Goal: Task Accomplishment & Management: Manage account settings

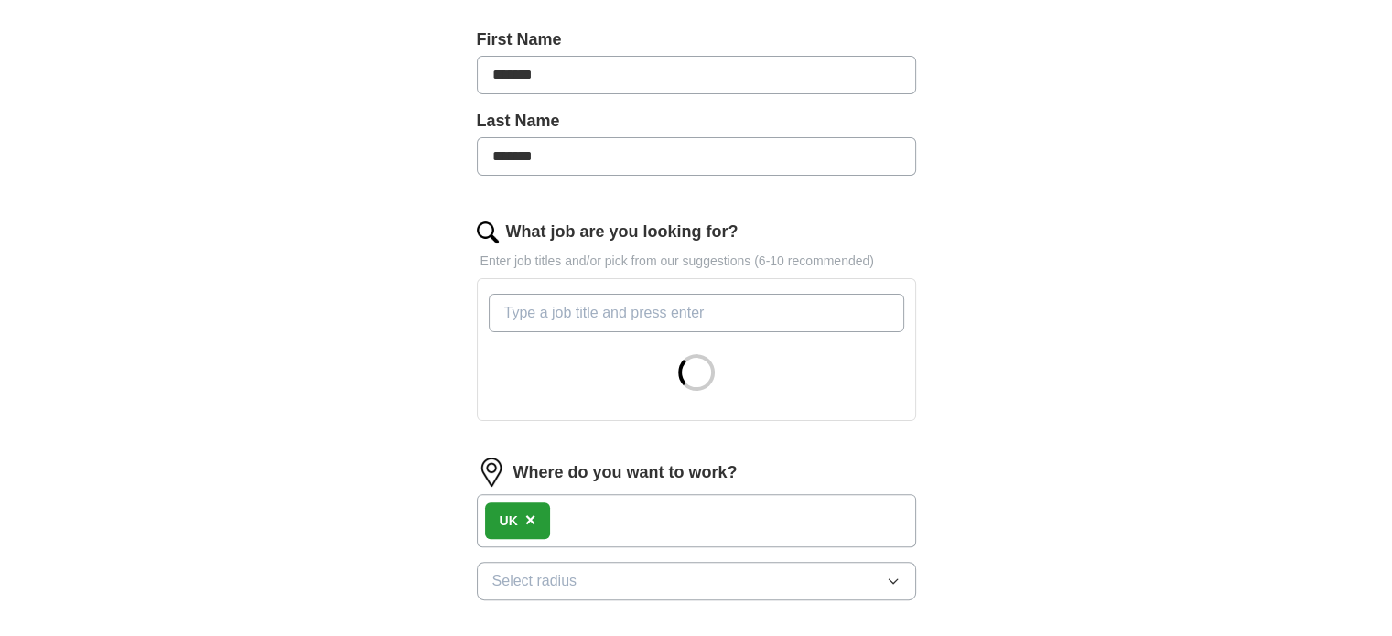
scroll to position [641, 0]
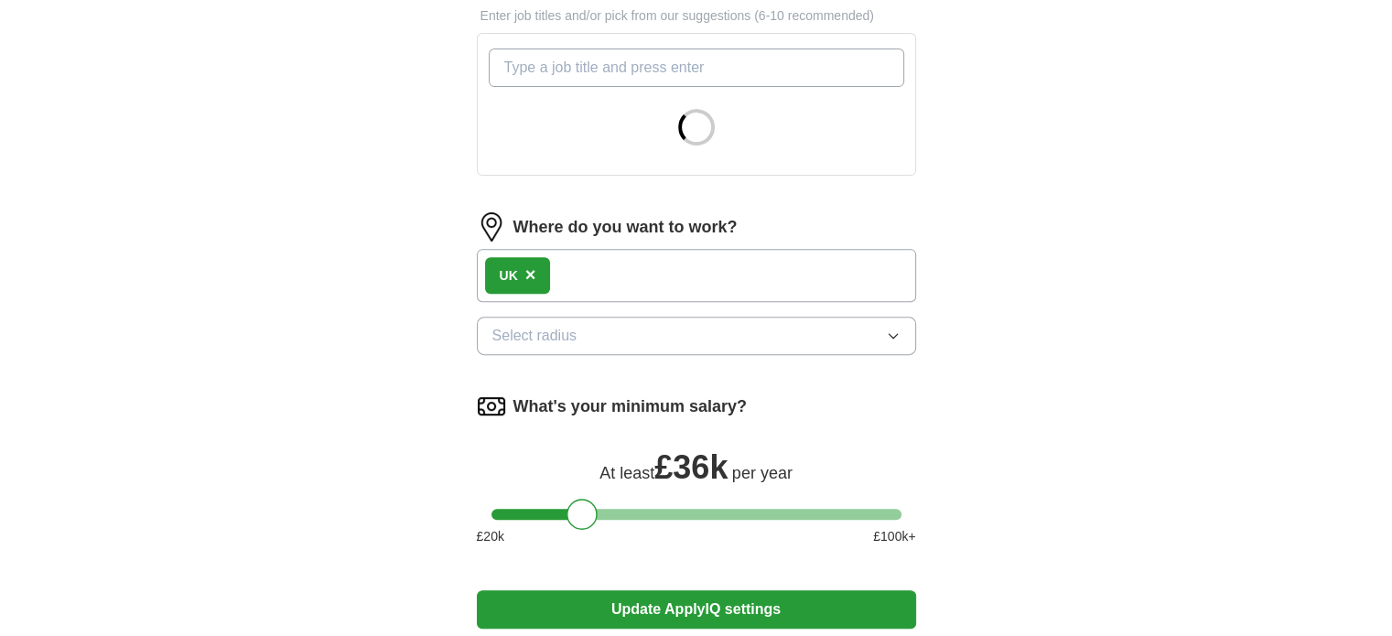
click at [531, 272] on span "×" at bounding box center [530, 274] width 11 height 20
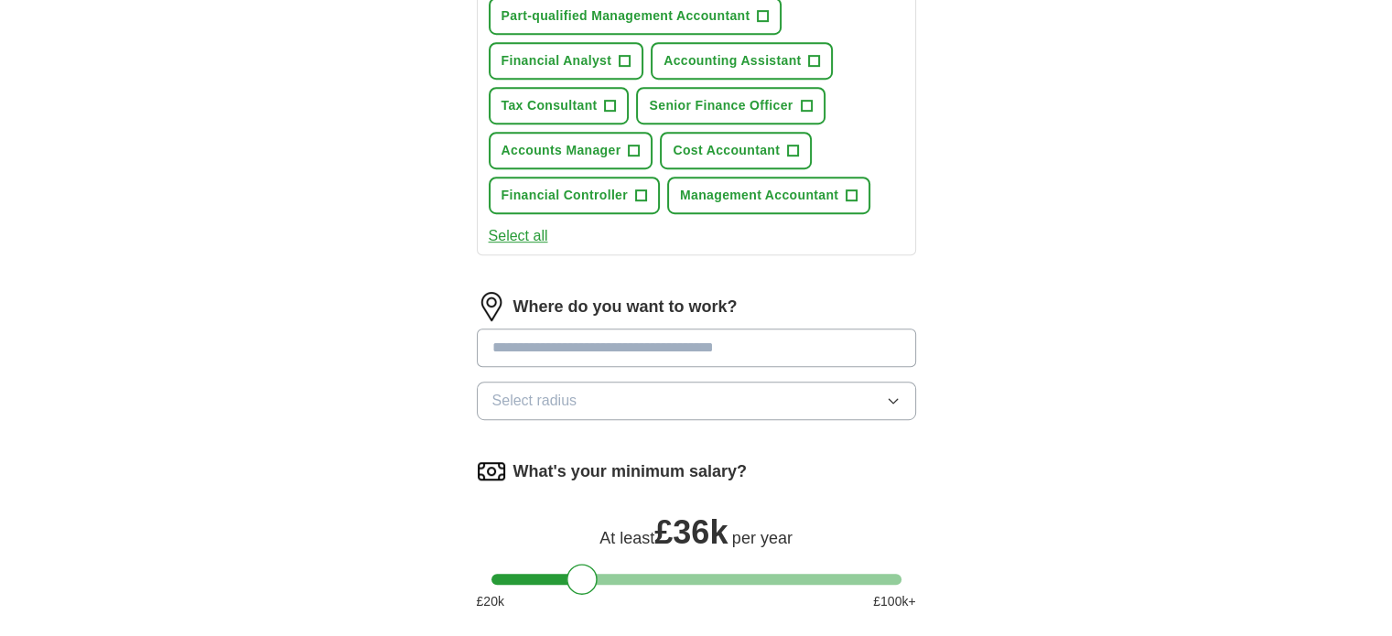
scroll to position [1098, 0]
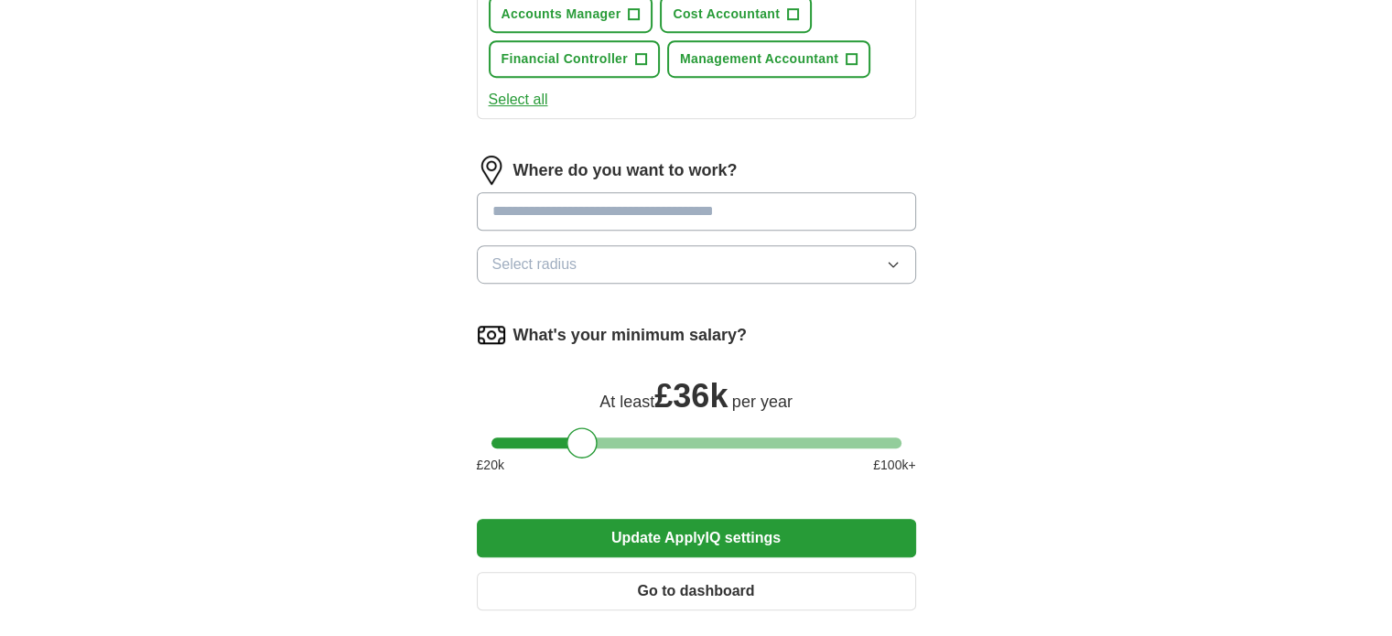
click at [774, 262] on button "Select radius" at bounding box center [696, 264] width 439 height 38
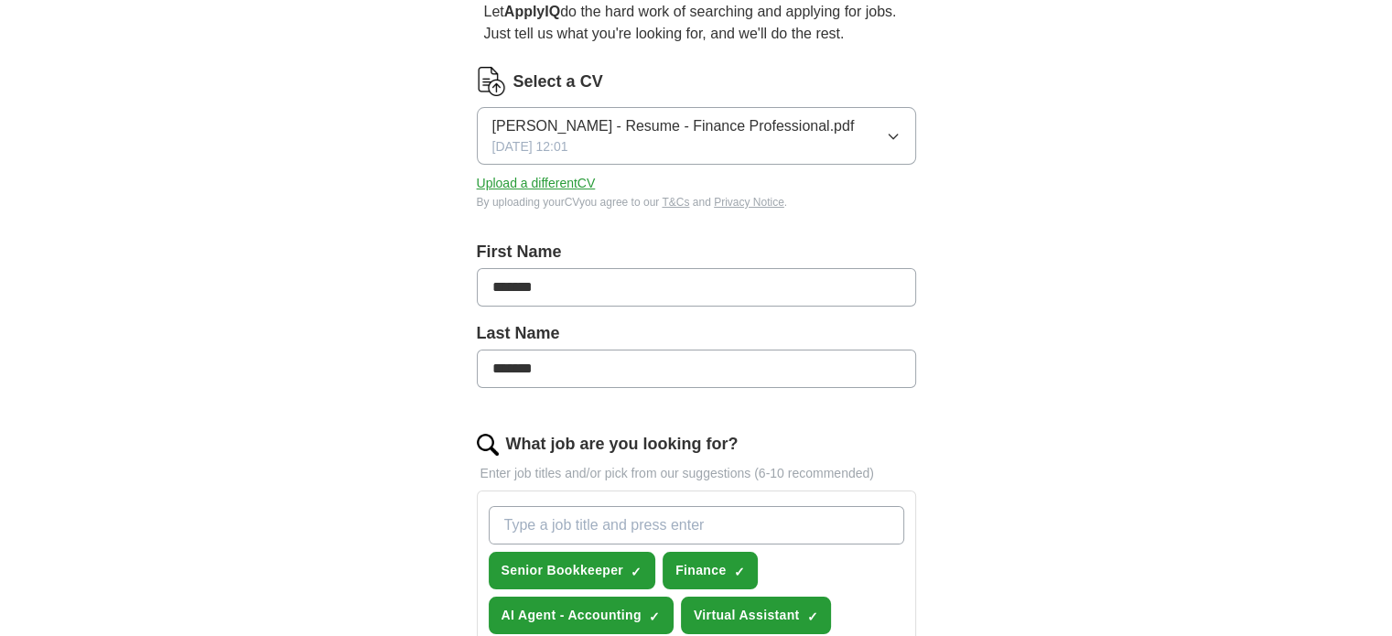
scroll to position [0, 0]
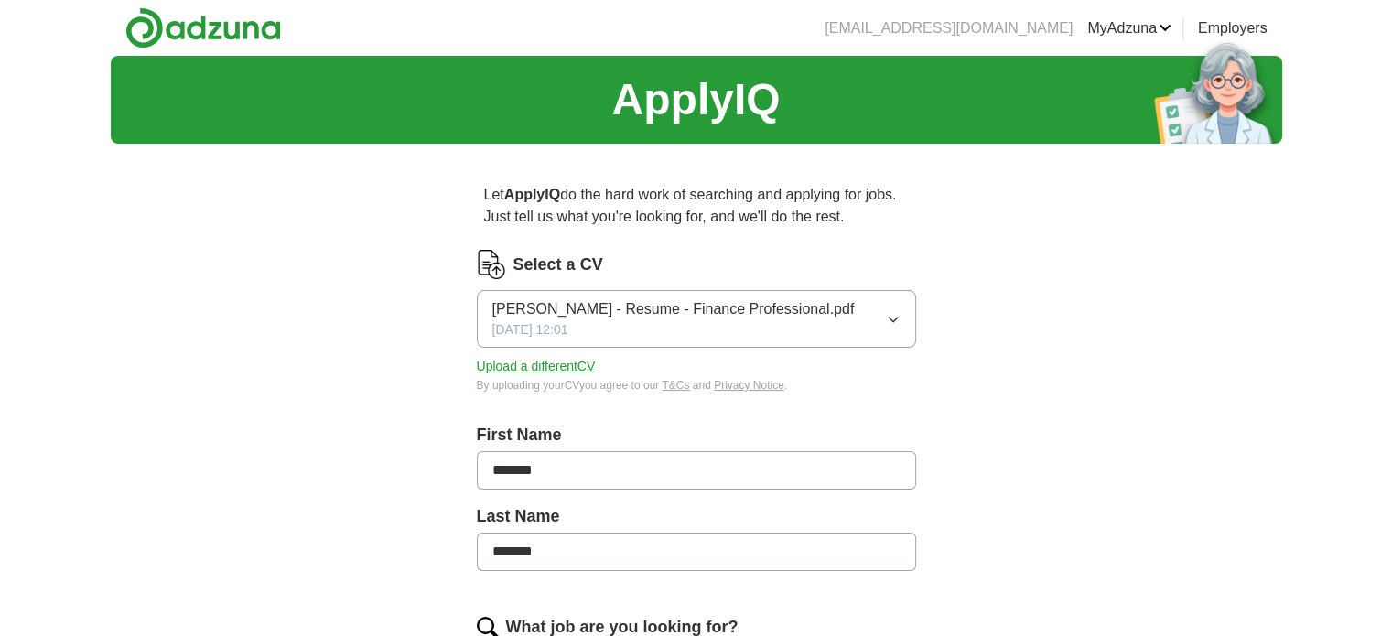
click at [672, 320] on div "[PERSON_NAME] - Resume - Finance Professional.pdf [DATE] 12:01" at bounding box center [673, 318] width 362 height 41
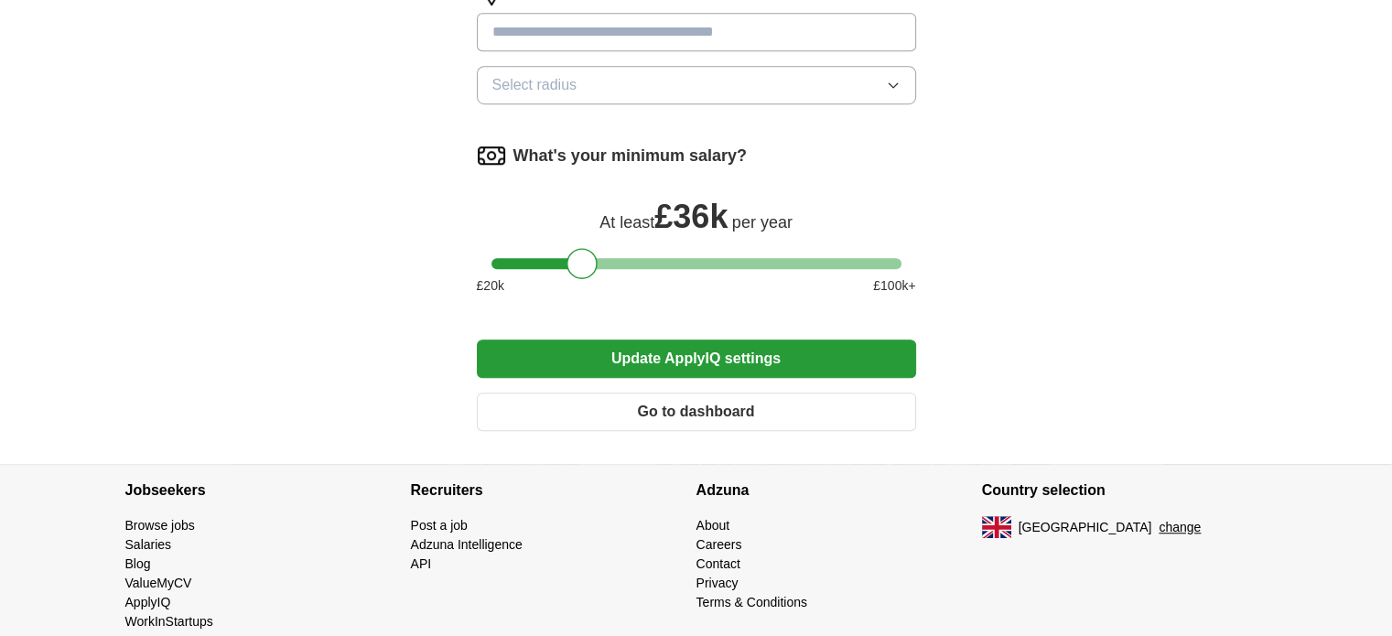
scroll to position [1299, 0]
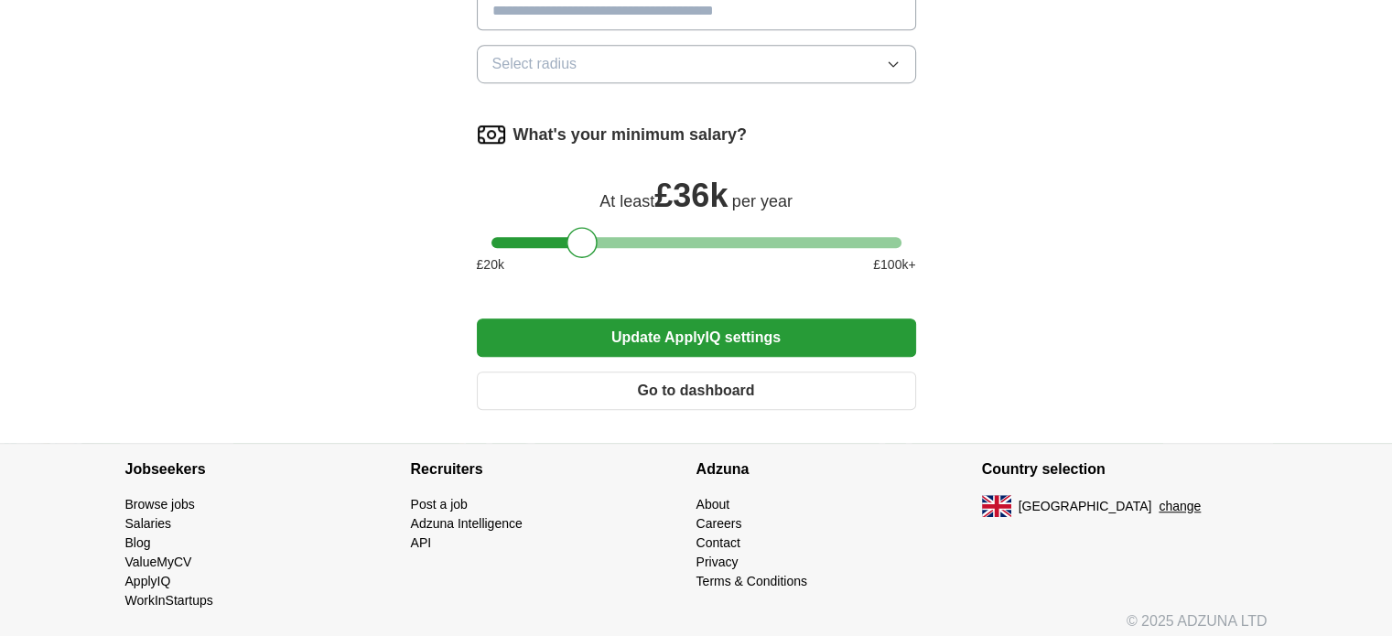
click at [741, 332] on button "Update ApplyIQ settings" at bounding box center [696, 337] width 439 height 38
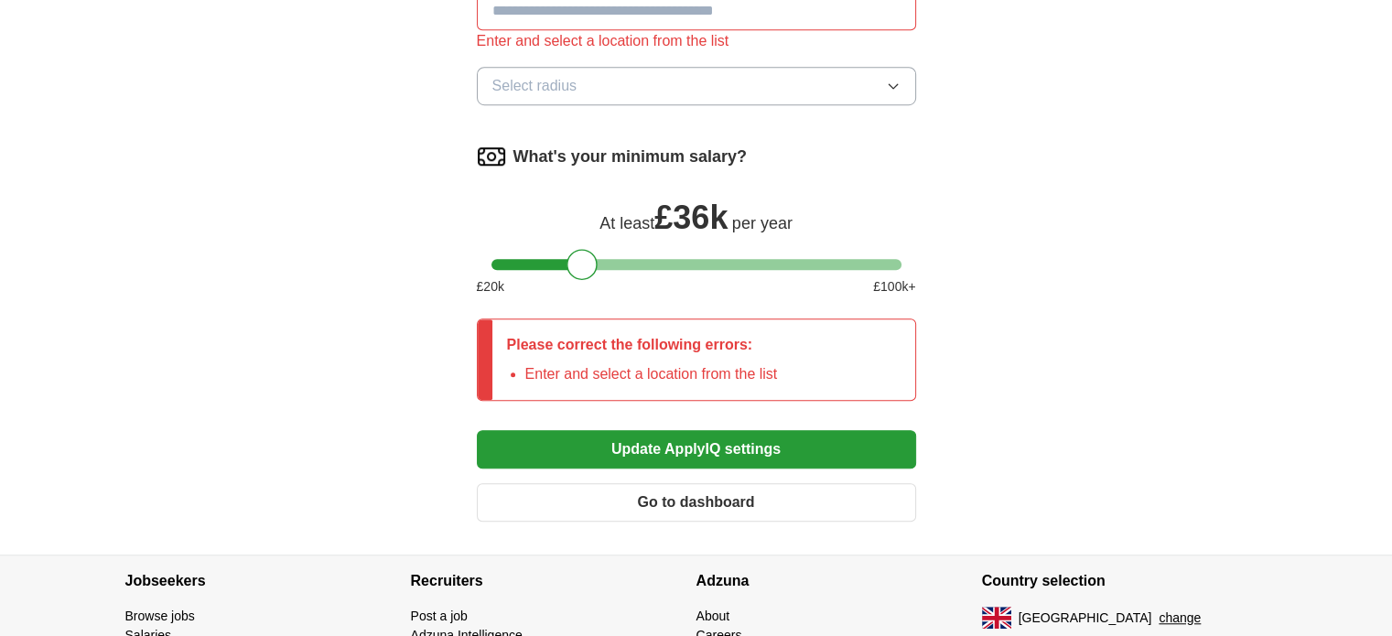
click at [994, 607] on img at bounding box center [996, 618] width 29 height 22
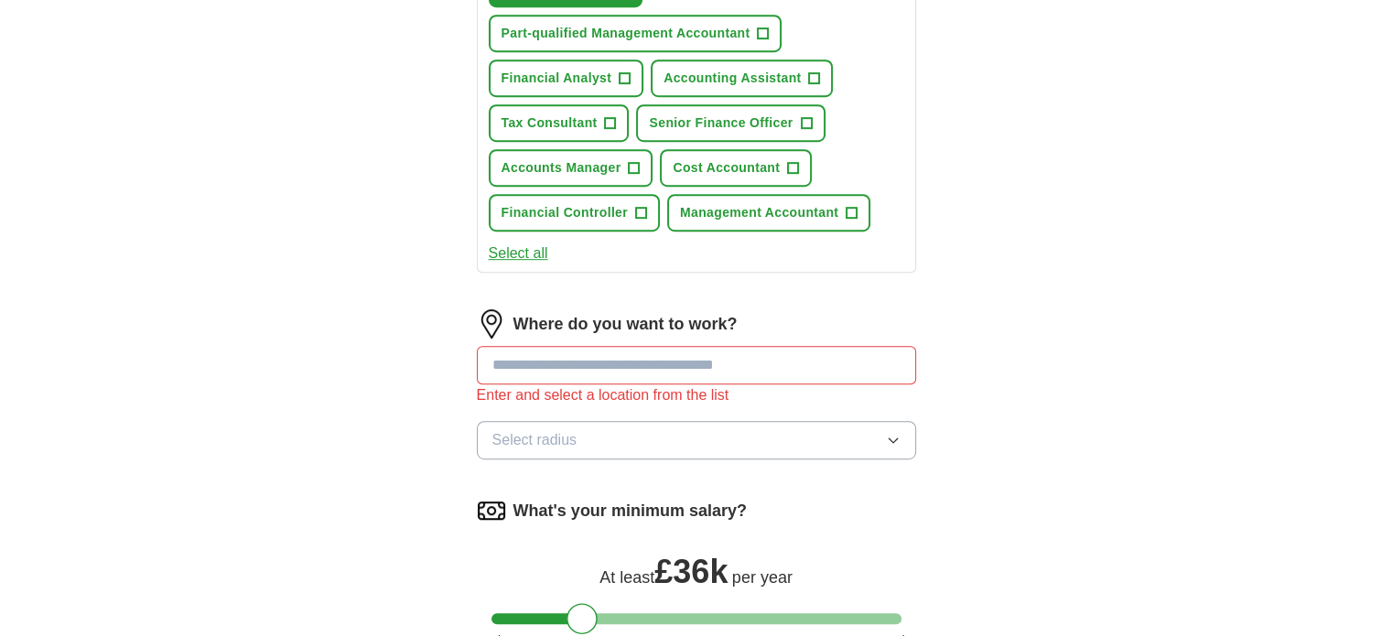
scroll to position [933, 0]
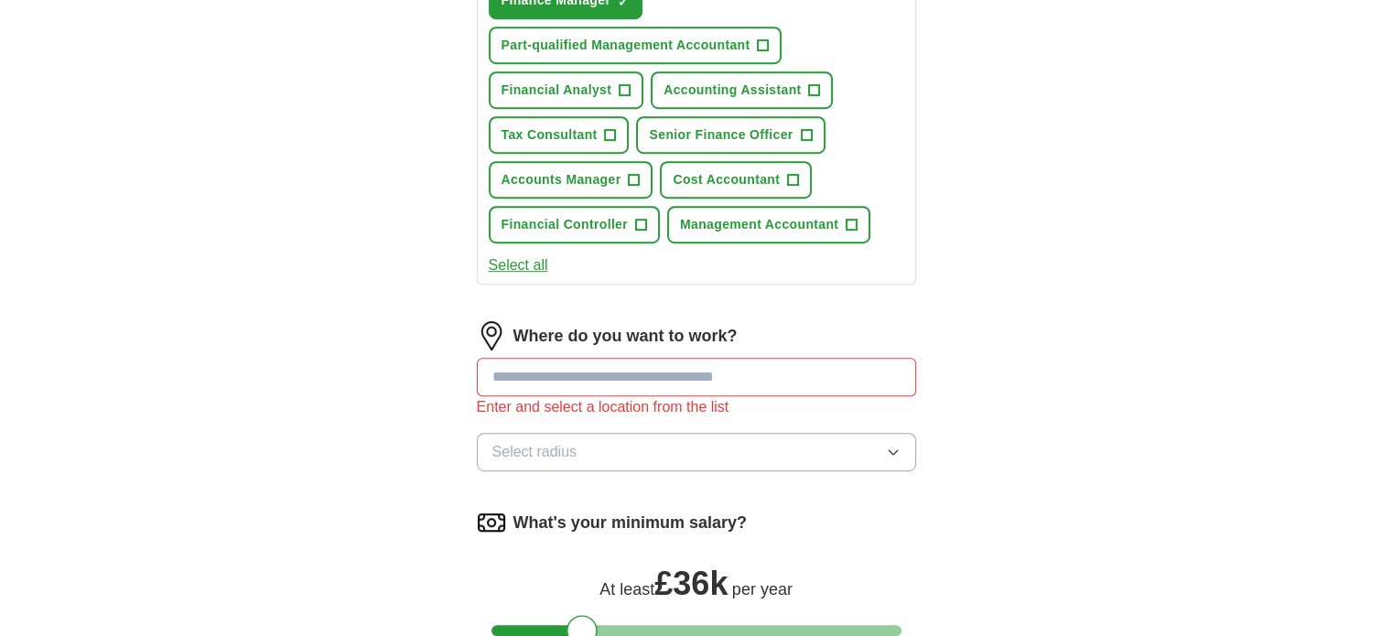
click at [599, 365] on input at bounding box center [696, 377] width 439 height 38
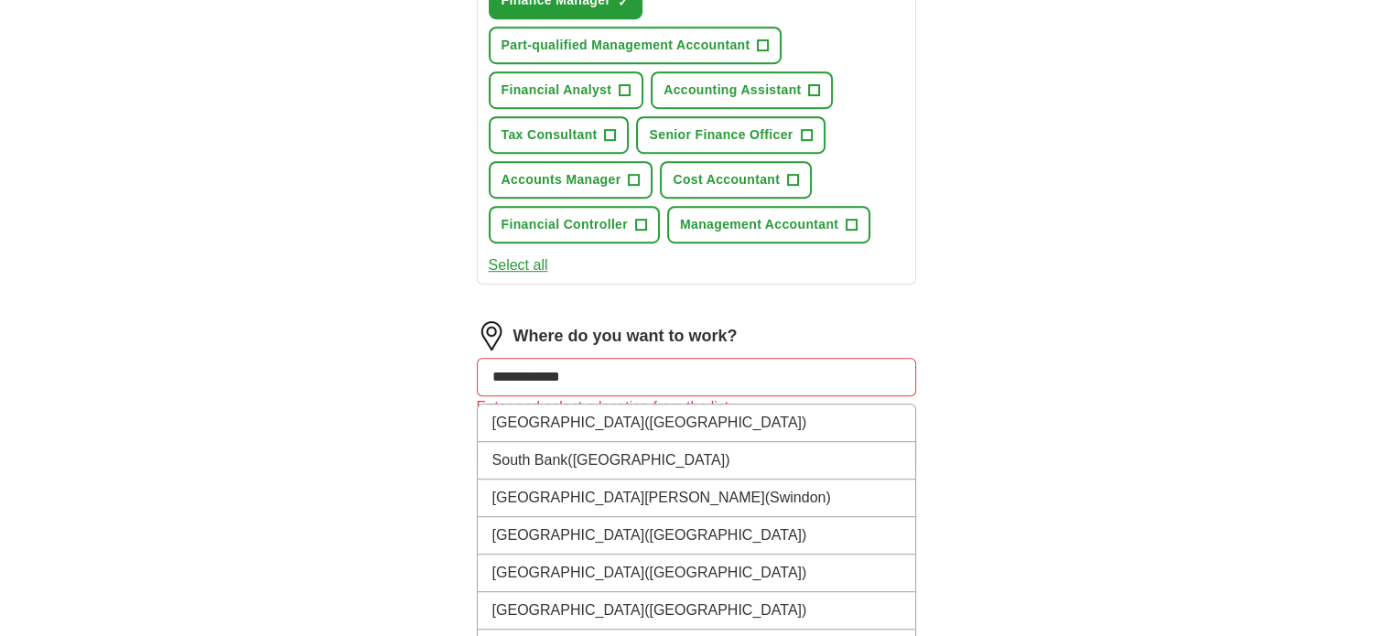
type input "**********"
click at [1063, 159] on div "**********" at bounding box center [696, 21] width 1171 height 1797
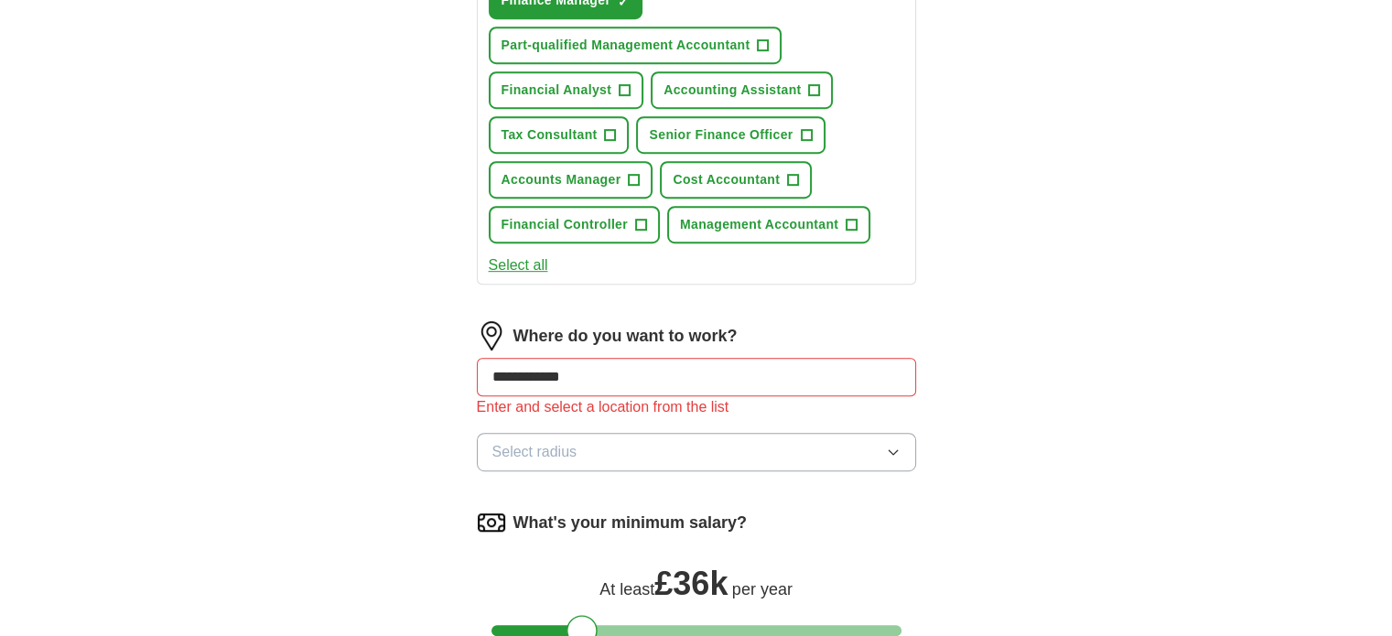
scroll to position [1299, 0]
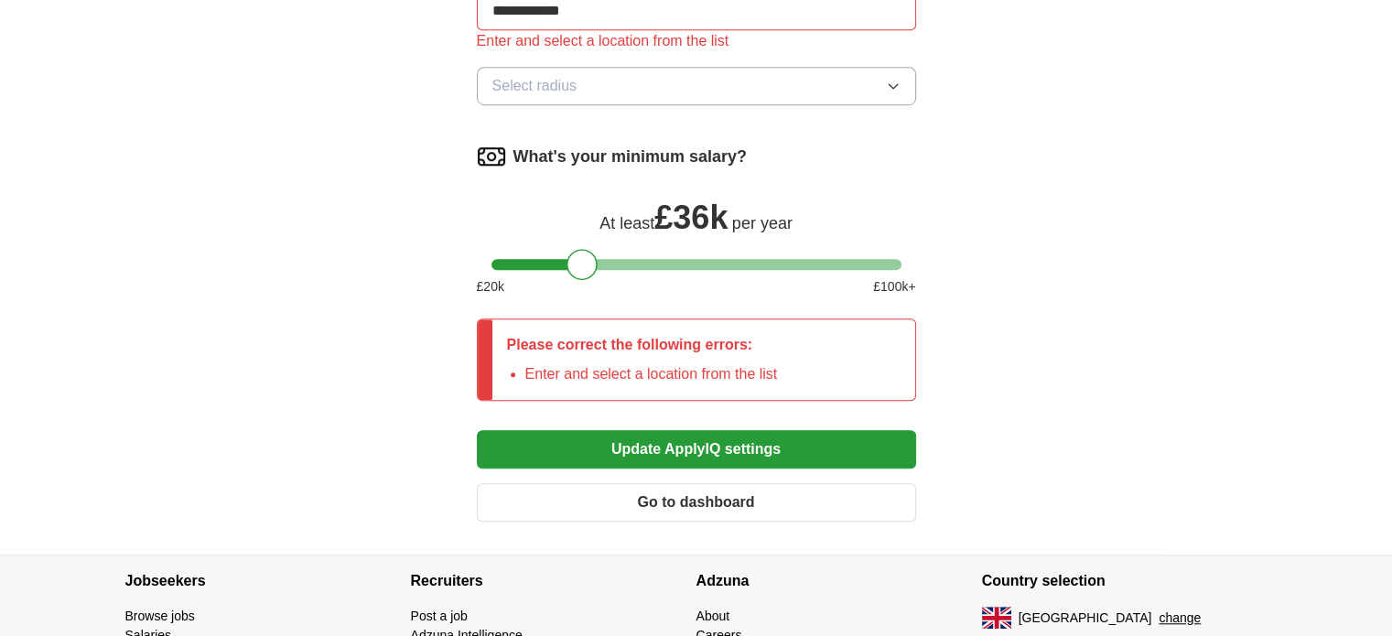
click at [747, 435] on button "Update ApplyIQ settings" at bounding box center [696, 449] width 439 height 38
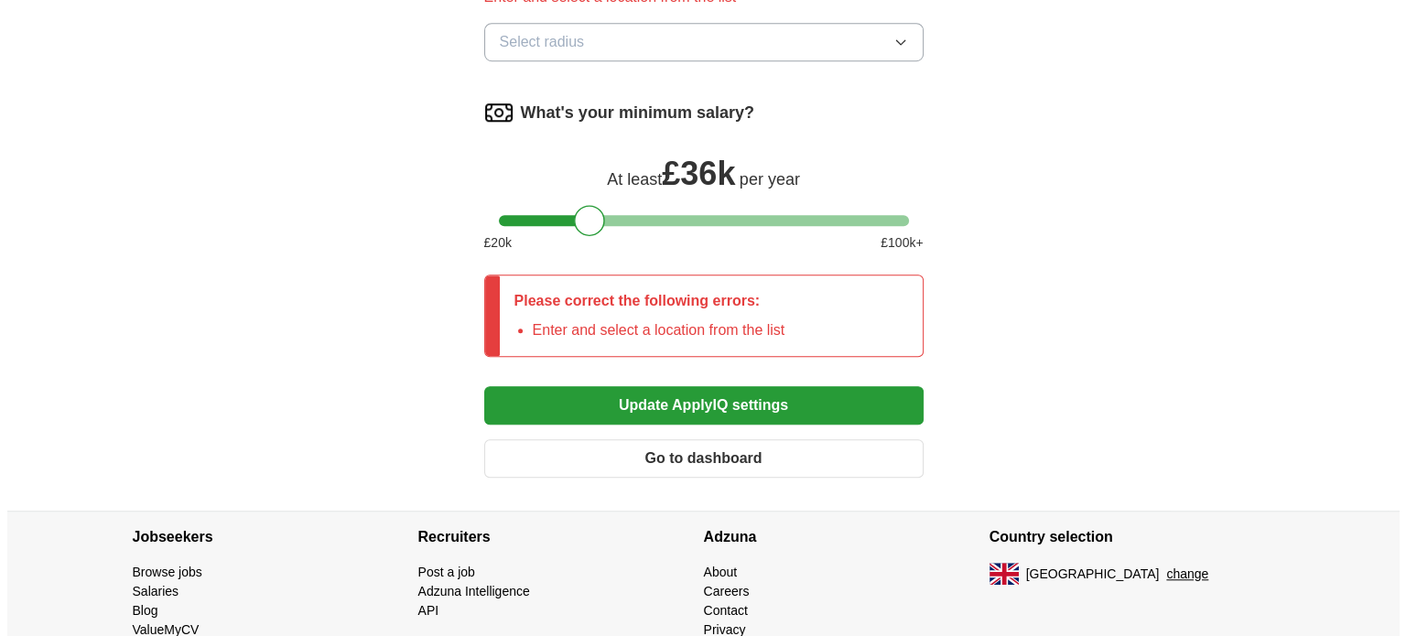
scroll to position [1409, 0]
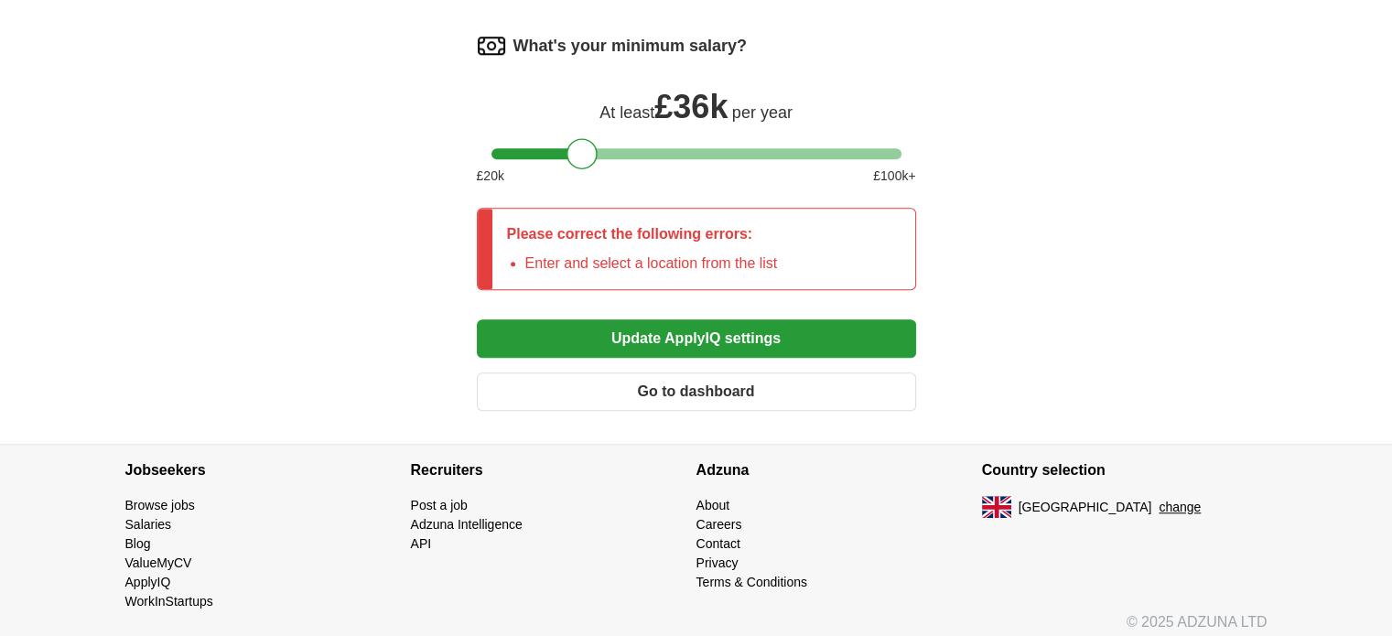
click at [1159, 498] on button "change" at bounding box center [1180, 507] width 42 height 19
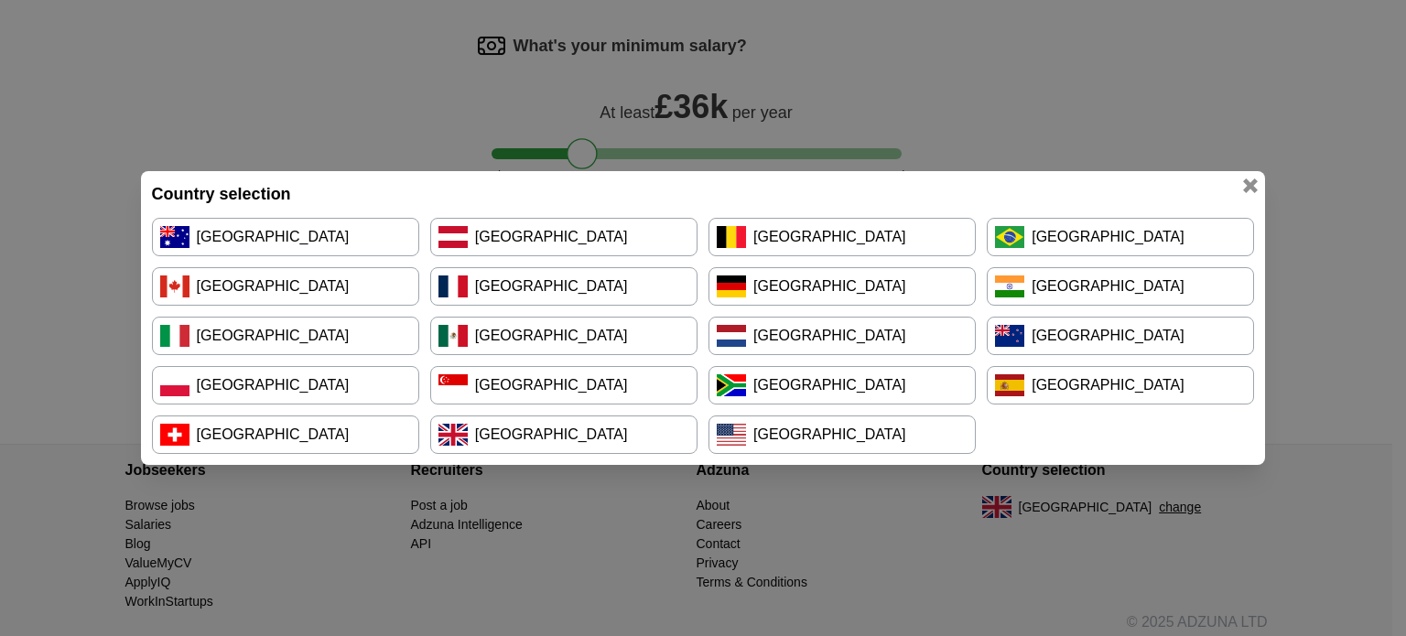
click at [791, 378] on link "[GEOGRAPHIC_DATA]" at bounding box center [841, 385] width 267 height 38
